Goal: Communication & Community: Answer question/provide support

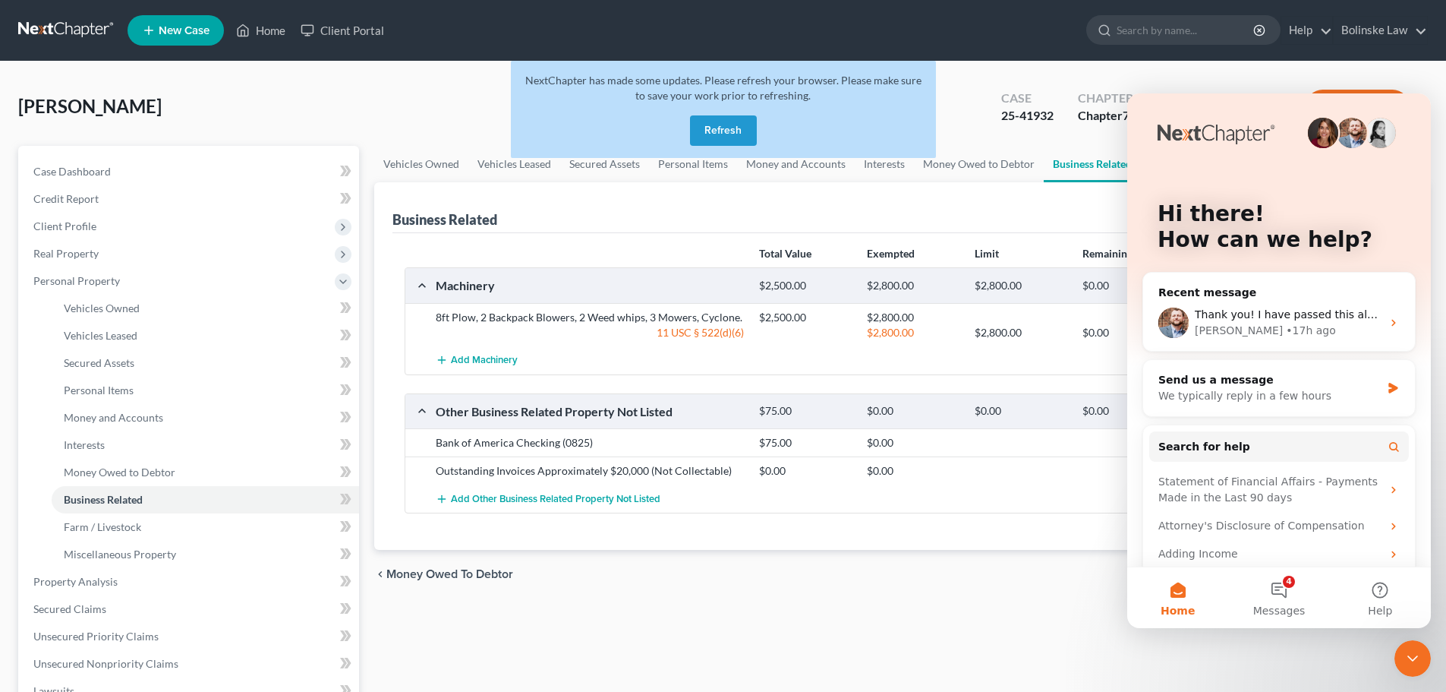
click at [725, 117] on button "Refresh" at bounding box center [723, 130] width 67 height 30
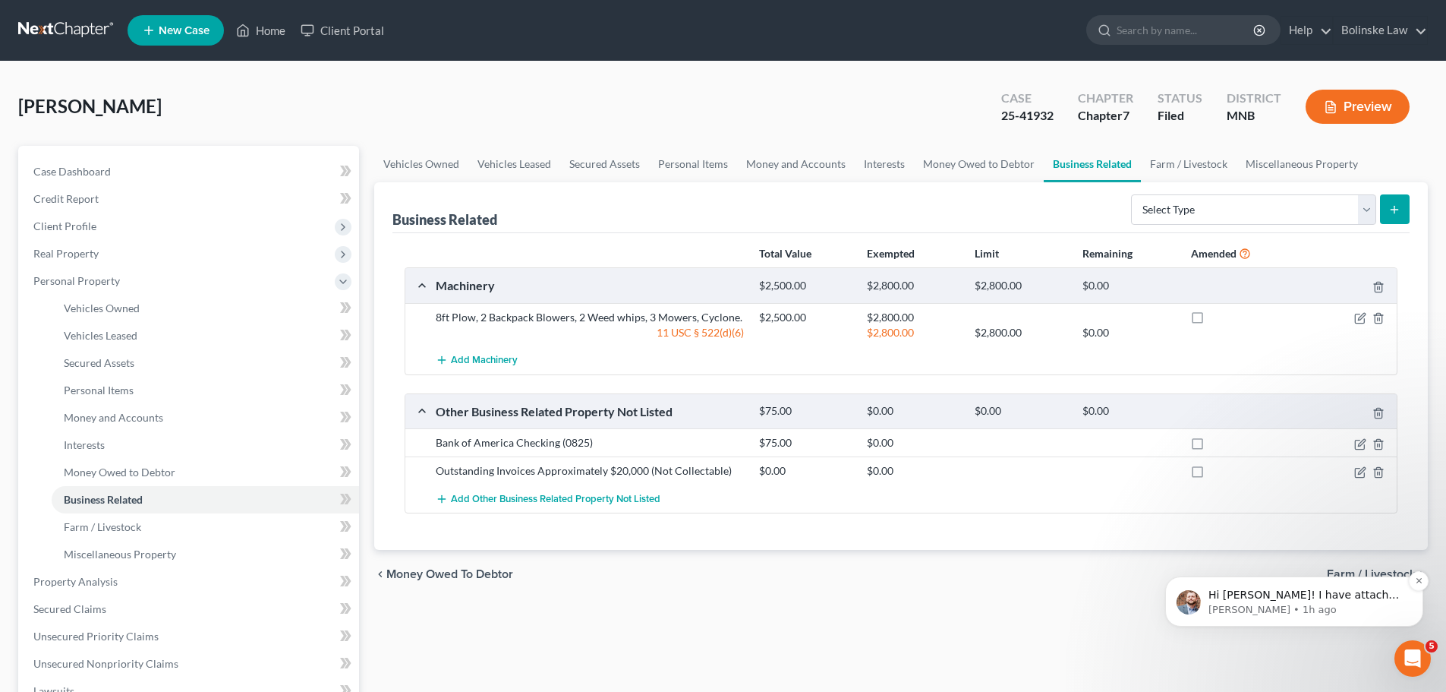
click at [1326, 598] on p "Hi [PERSON_NAME]! I have attached [PERSON_NAME]'s response below. Unfortunately…" at bounding box center [1307, 595] width 196 height 15
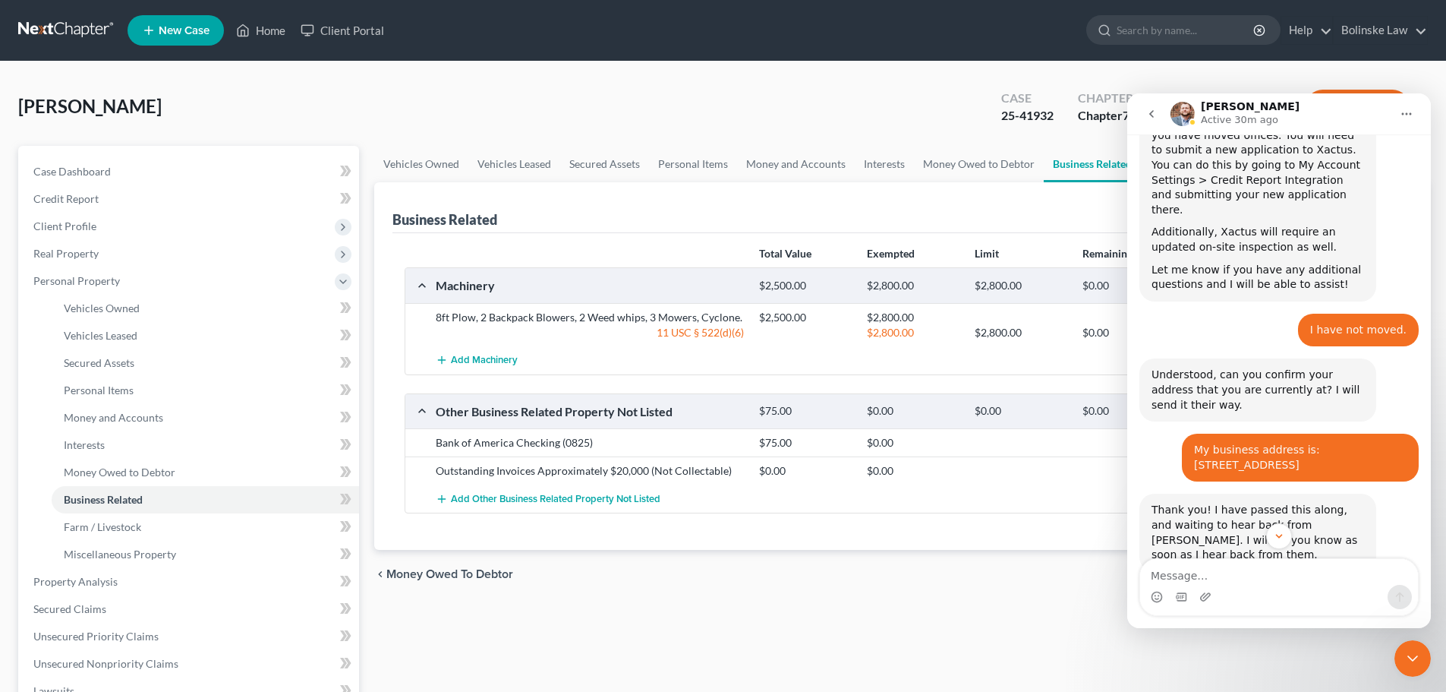
scroll to position [894, 0]
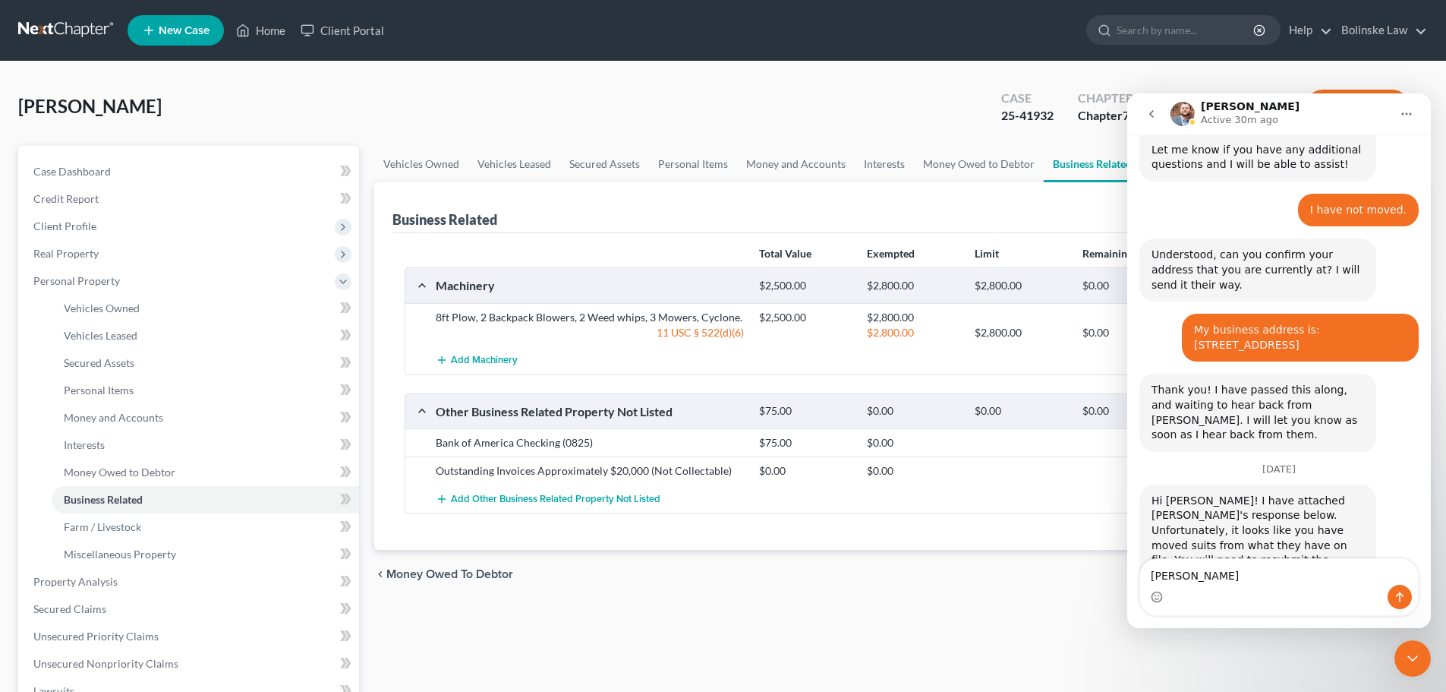
type textarea "[PERSON_NAME],"
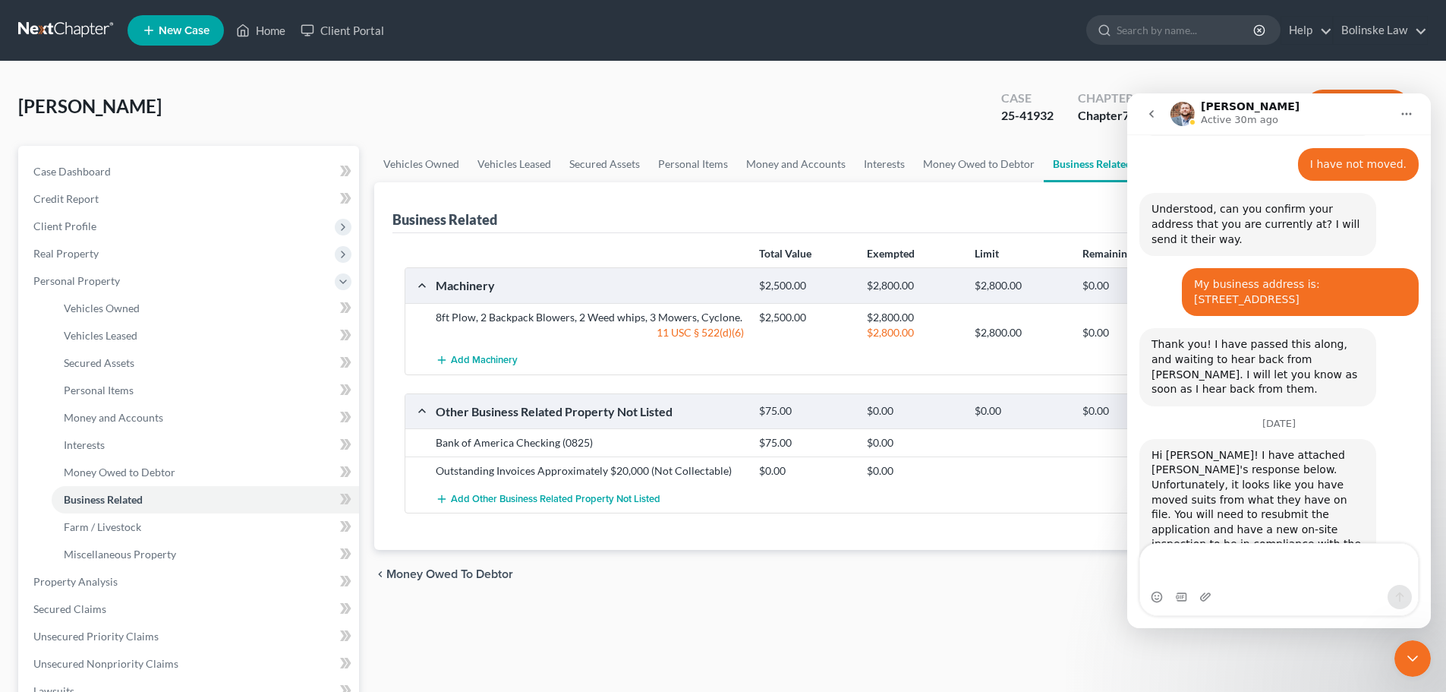
scroll to position [954, 0]
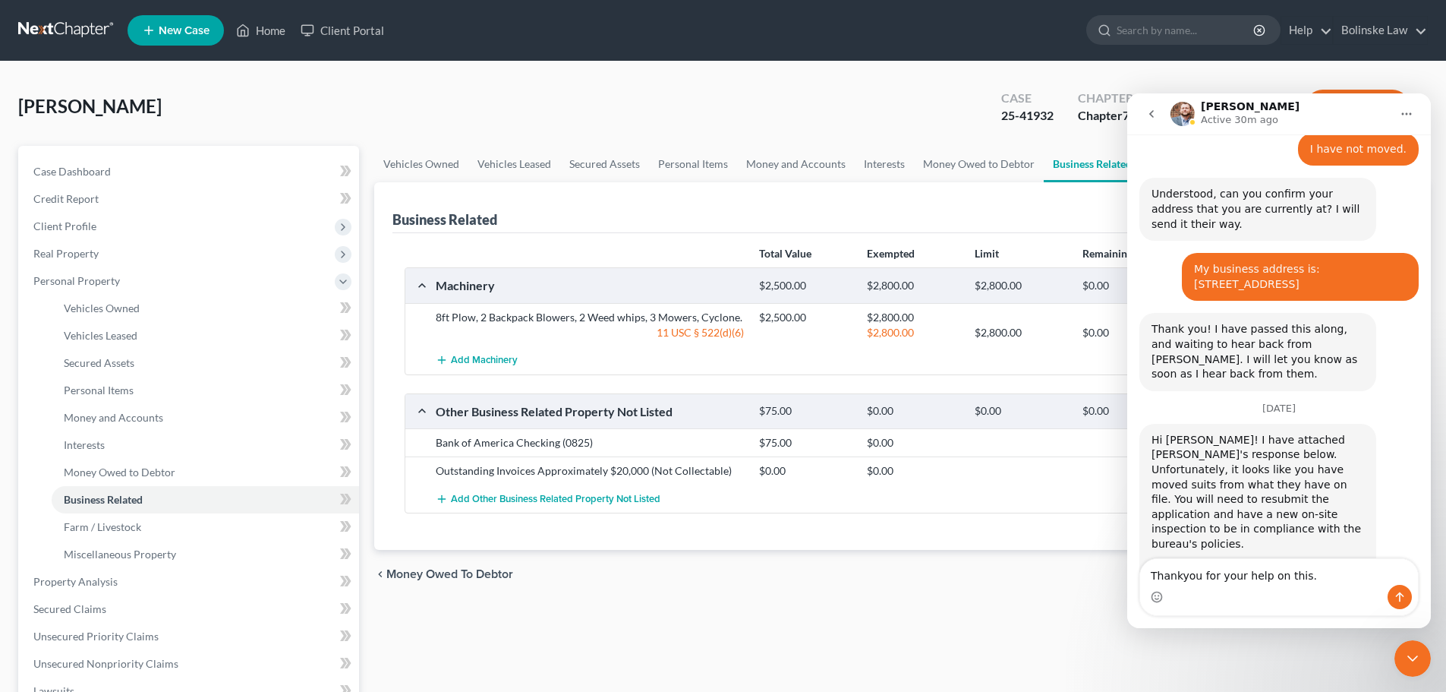
click at [1179, 580] on textarea "Thankyou for your help on this." at bounding box center [1279, 572] width 278 height 26
type textarea "Thank you for your help on this."
click at [1398, 596] on icon "Send a message…" at bounding box center [1400, 597] width 12 height 12
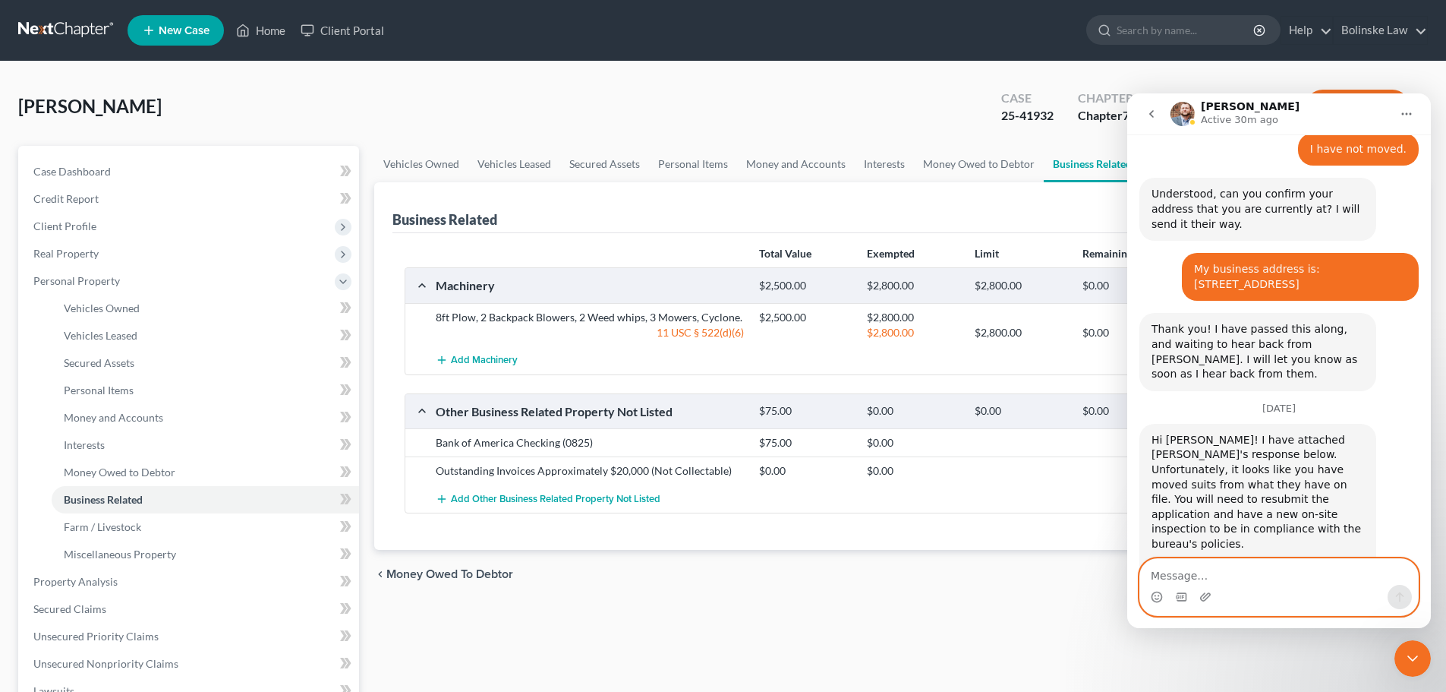
scroll to position [989, 0]
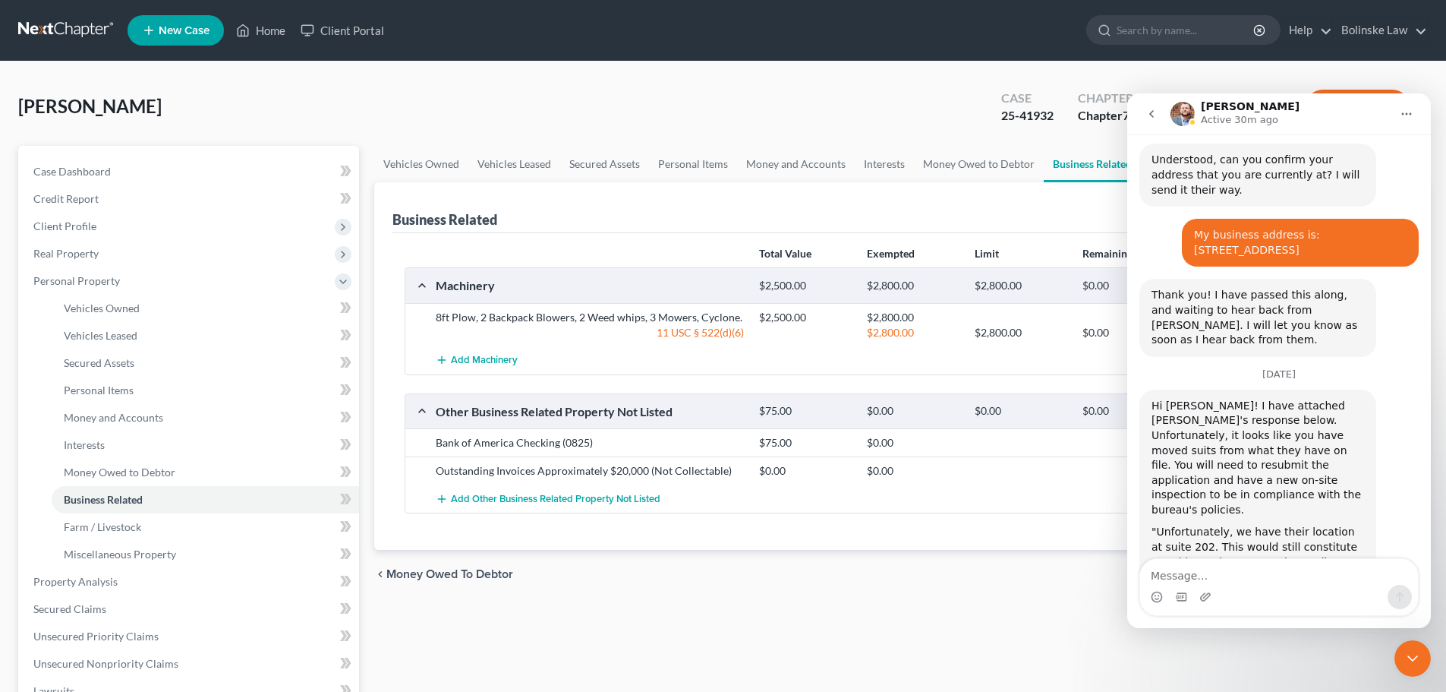
click at [1413, 657] on icon "Close Intercom Messenger" at bounding box center [1413, 658] width 18 height 18
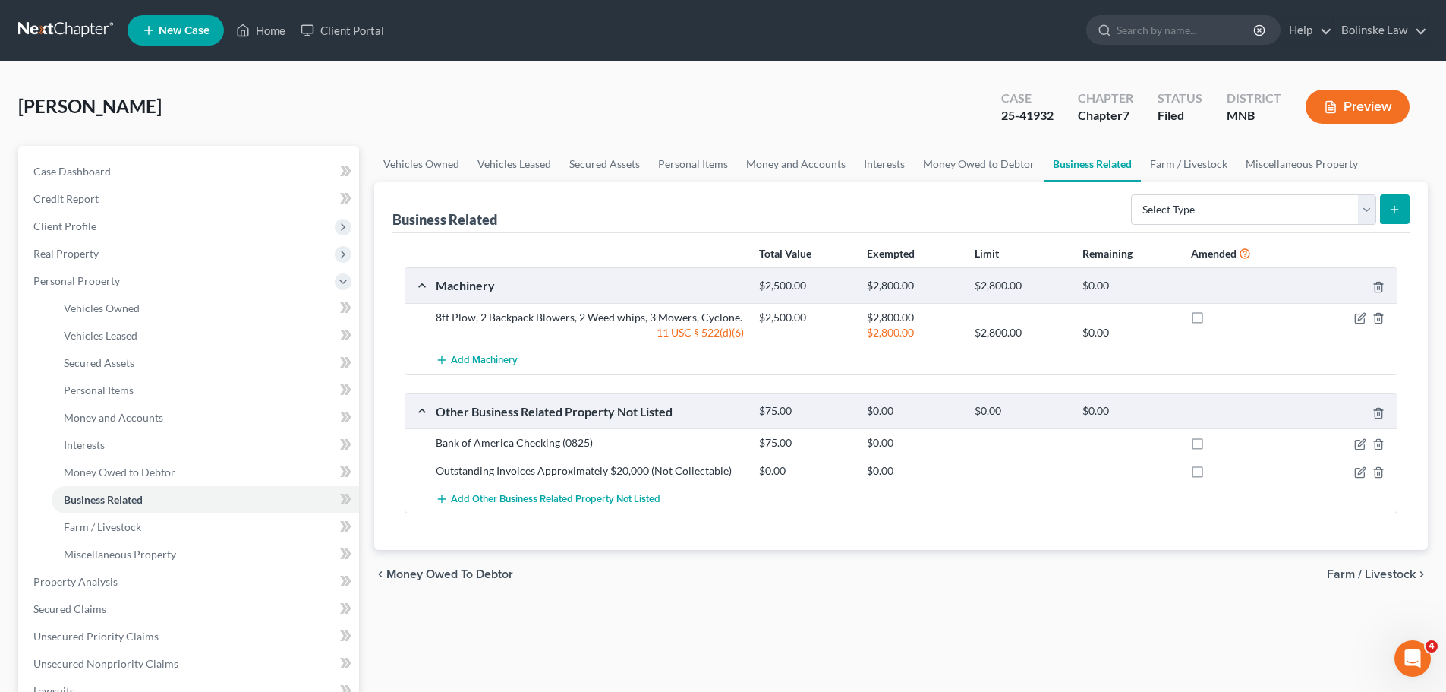
click at [48, 24] on link at bounding box center [66, 30] width 97 height 27
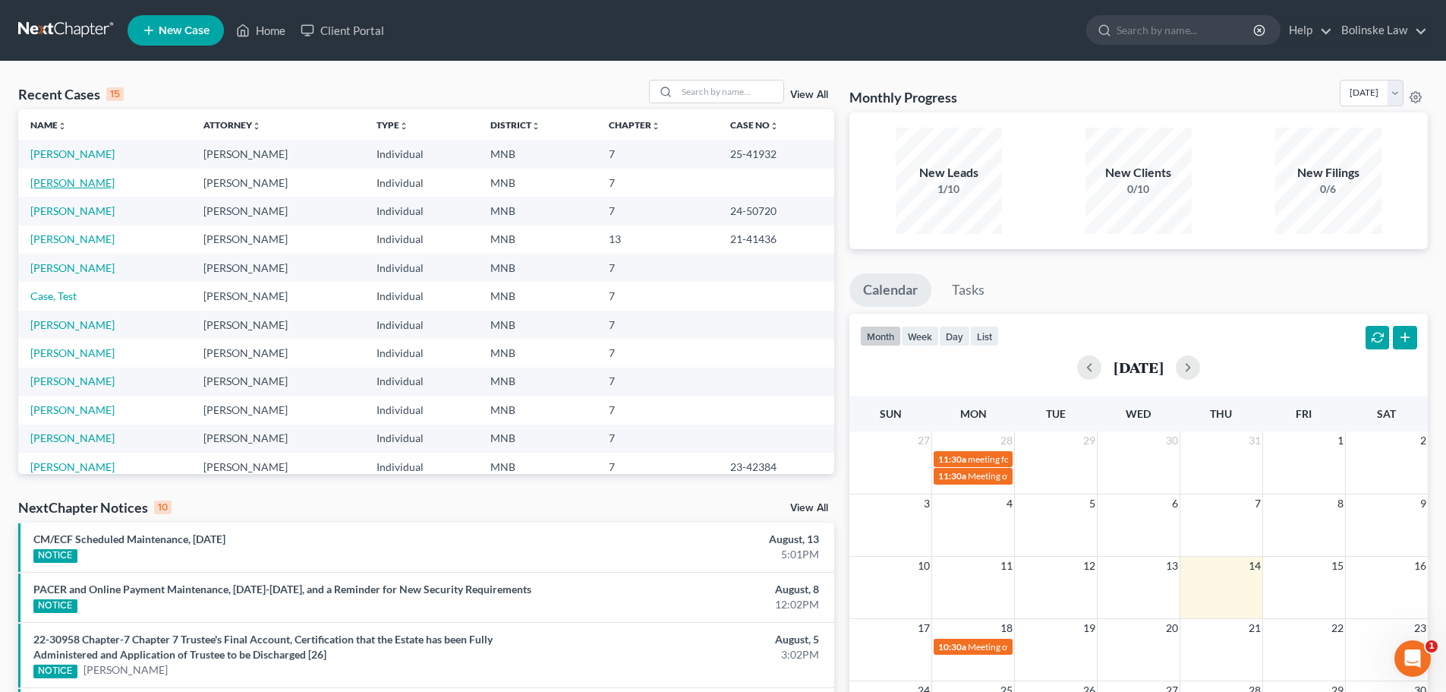
click at [74, 183] on link "Castillo, Jazmine" at bounding box center [72, 182] width 84 height 13
